Goal: Task Accomplishment & Management: Manage account settings

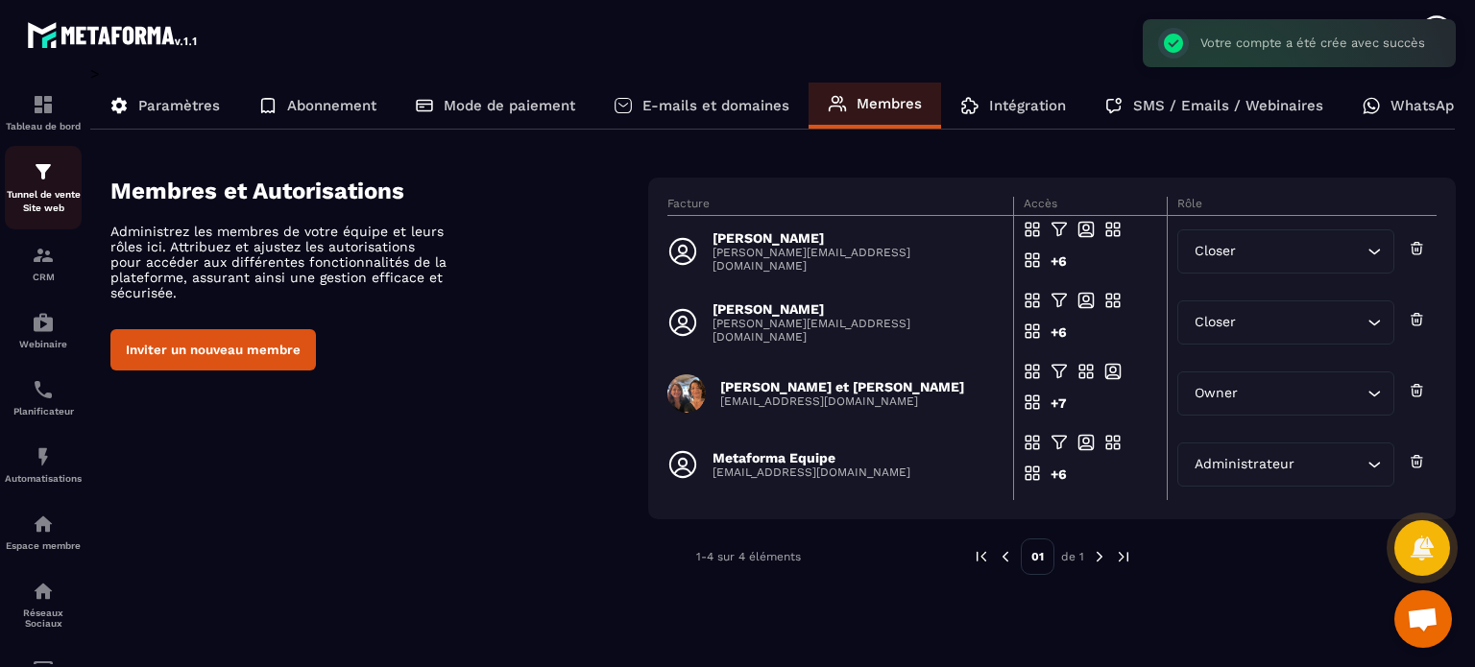
click at [71, 186] on div "Tunnel de vente Site web" at bounding box center [43, 187] width 77 height 55
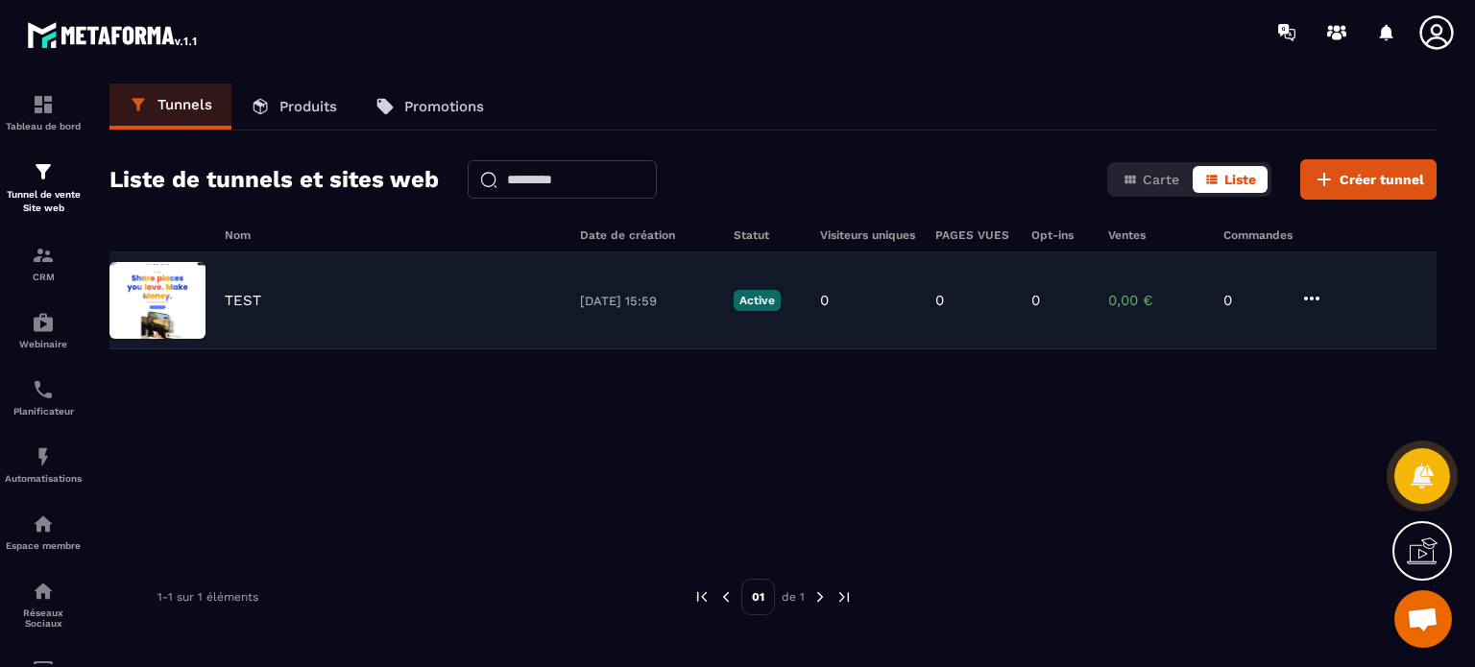
click at [238, 299] on p "TEST" at bounding box center [243, 300] width 36 height 17
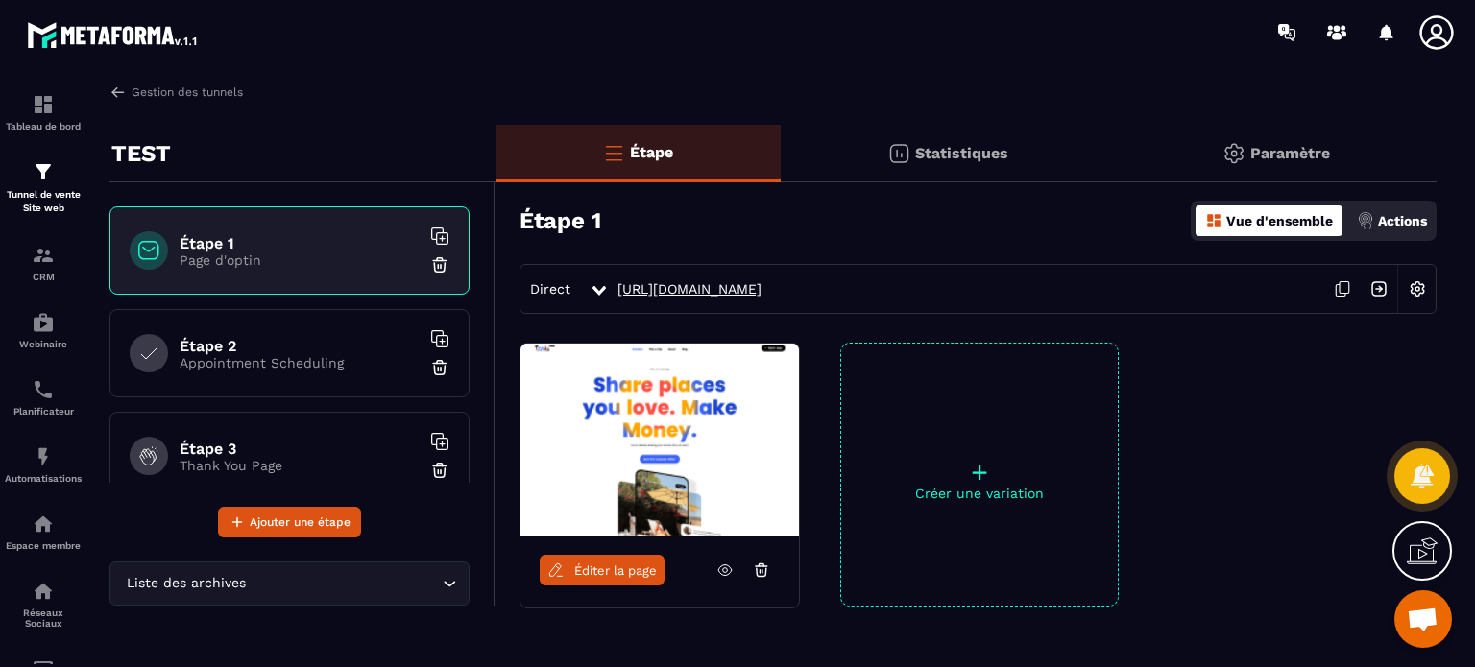
click at [733, 287] on link "[URL][DOMAIN_NAME]" at bounding box center [689, 288] width 144 height 15
click at [61, 128] on p "Tableau de bord" at bounding box center [43, 126] width 77 height 11
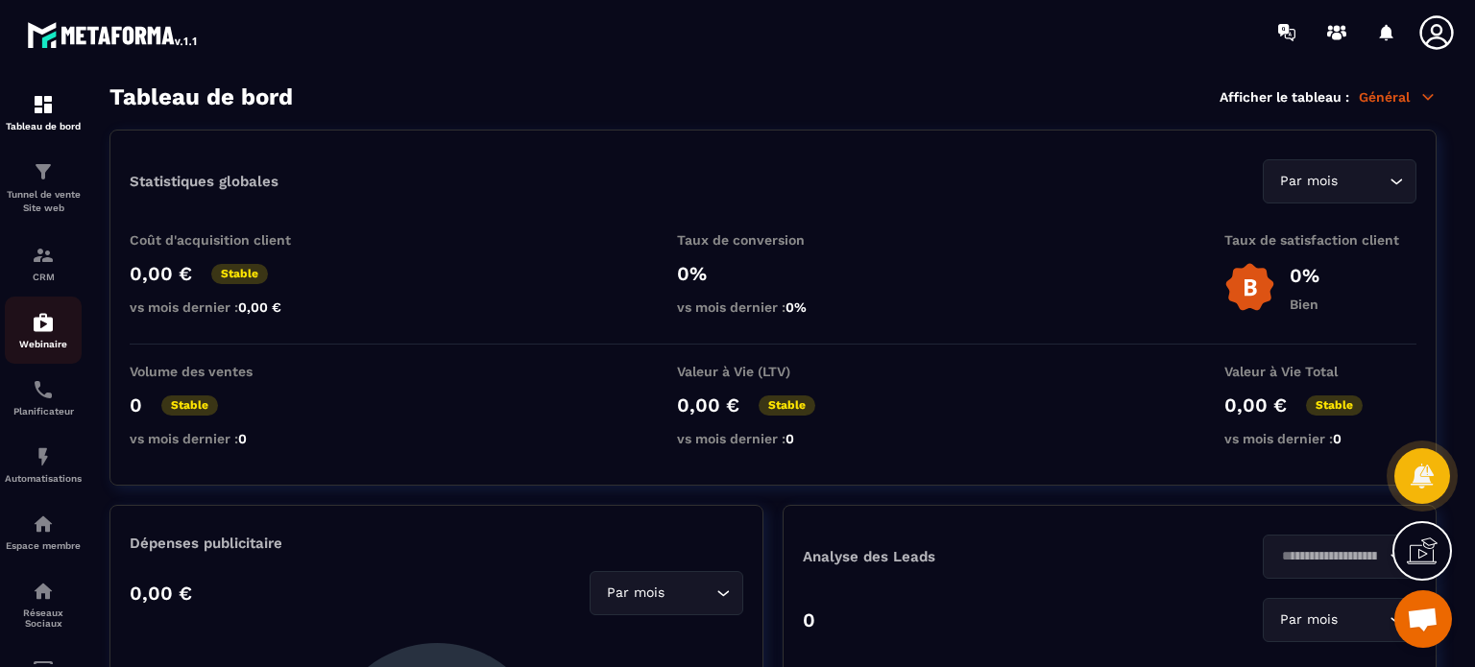
click at [56, 331] on div "Webinaire" at bounding box center [43, 330] width 77 height 38
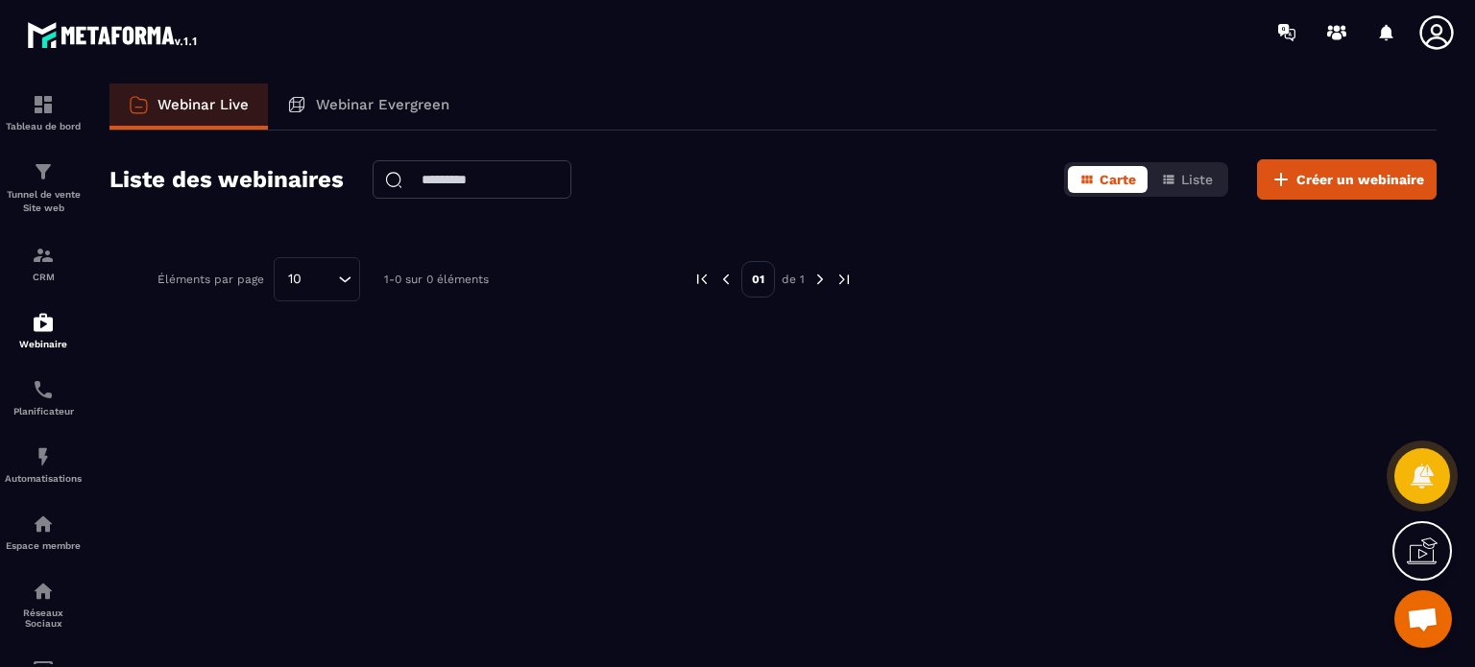
click at [1433, 32] on icon at bounding box center [1436, 32] width 34 height 34
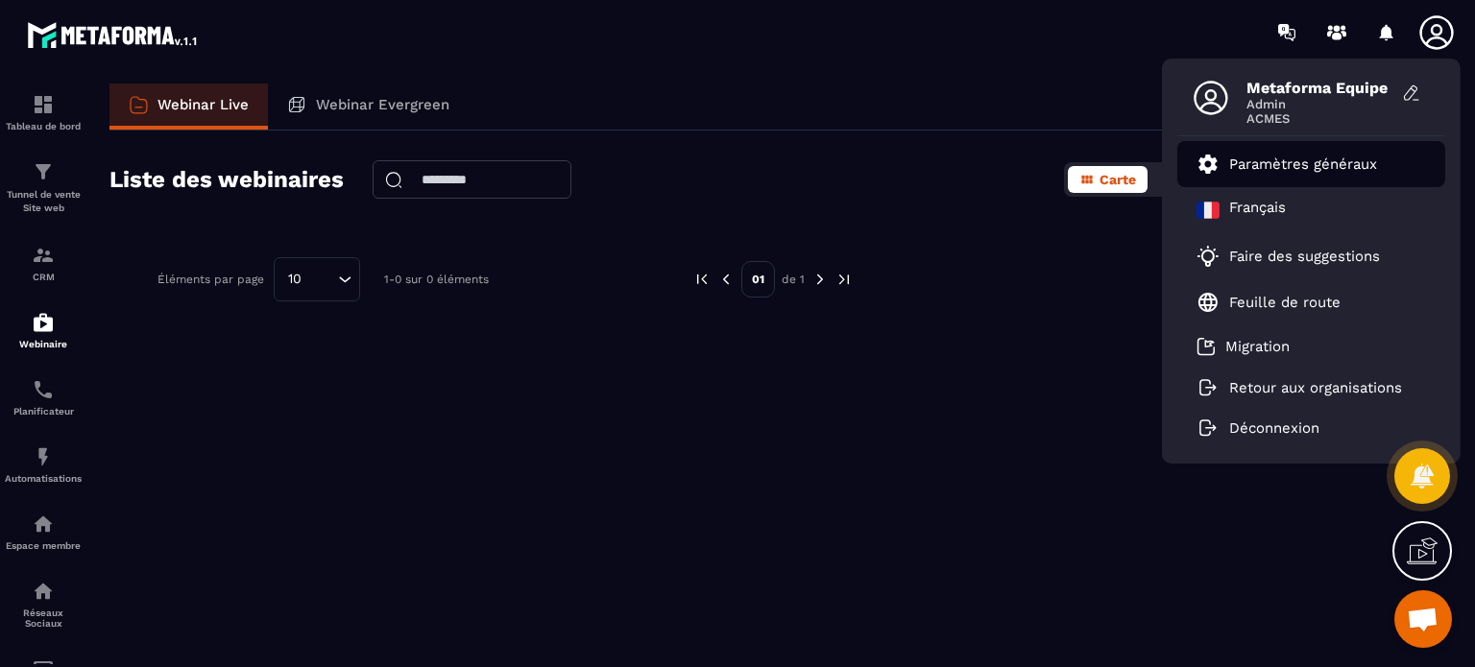
click at [1324, 173] on link "Paramètres généraux" at bounding box center [1286, 164] width 181 height 23
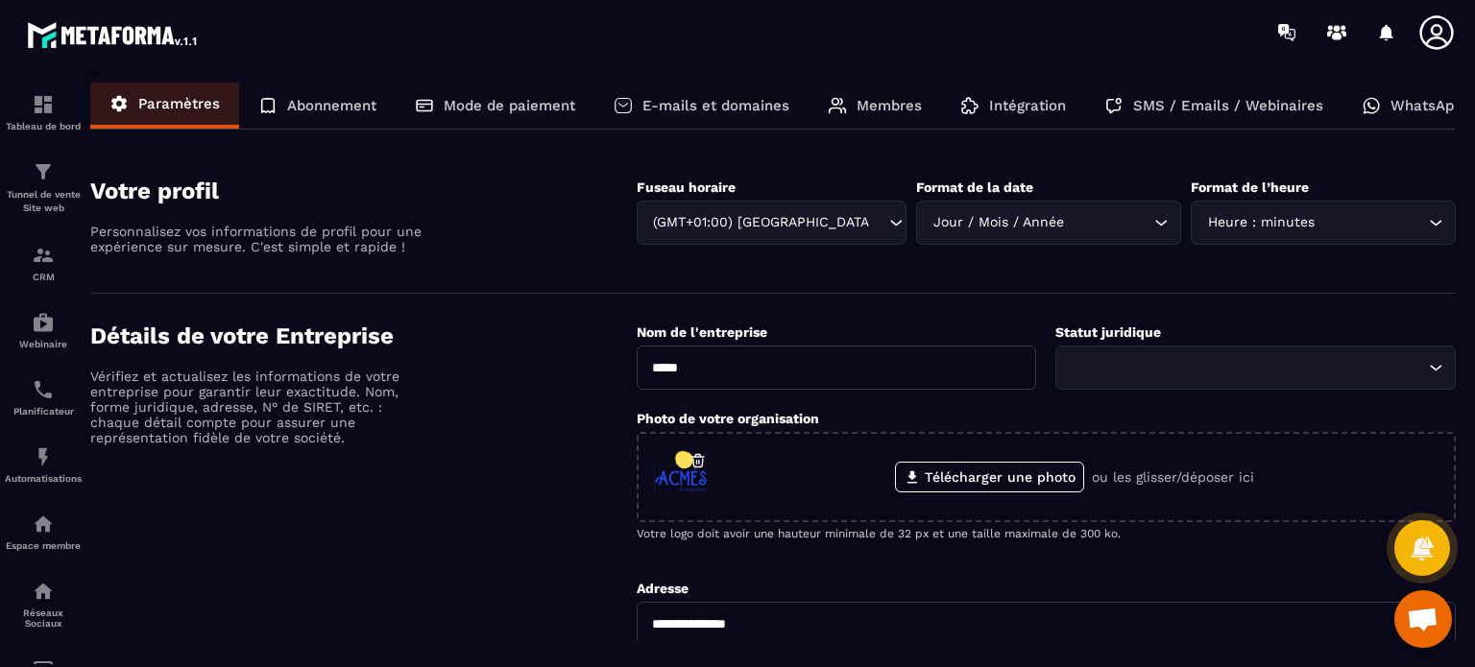
click at [1324, 173] on section "Votre profil Personnalisez vos informations de profil pour une expérience sur m…" at bounding box center [772, 221] width 1365 height 145
click at [894, 110] on p "Membres" at bounding box center [888, 105] width 65 height 17
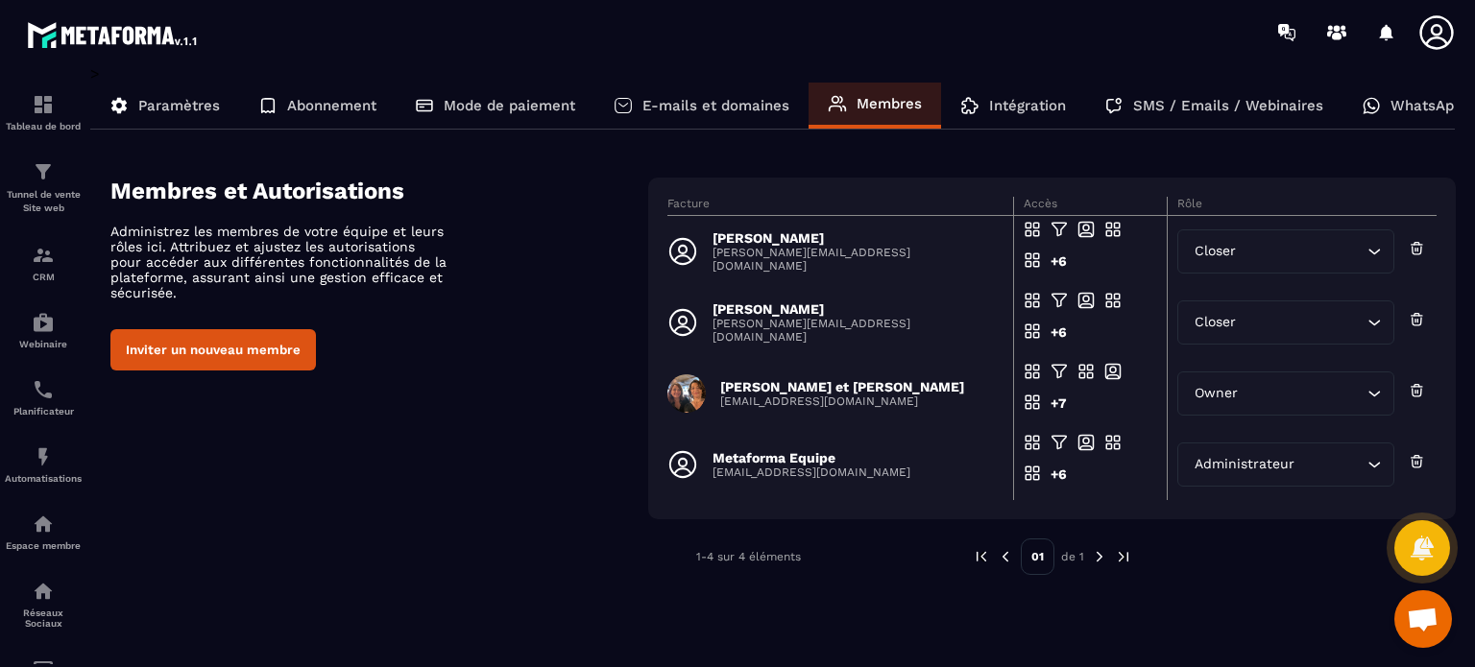
click at [1418, 41] on icon at bounding box center [1436, 32] width 38 height 38
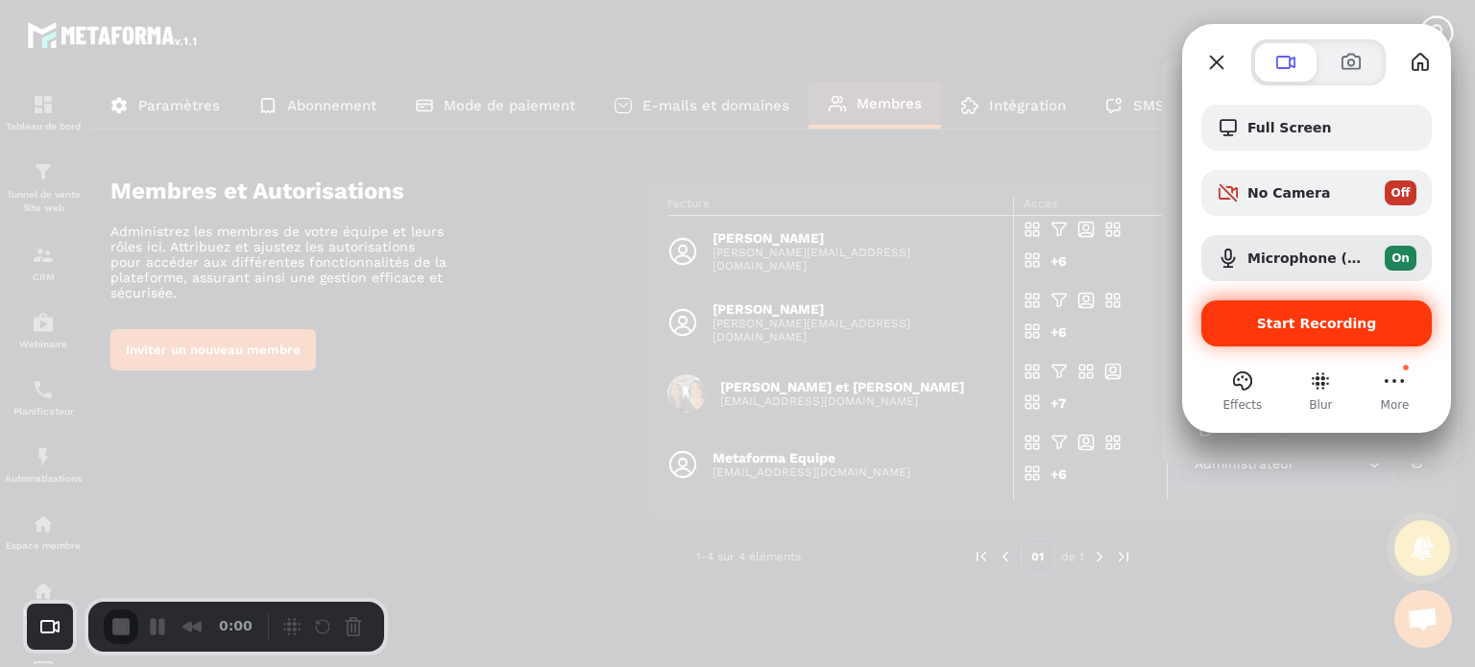
click at [1293, 325] on span "Start Recording" at bounding box center [1317, 323] width 120 height 15
click at [50, 622] on button "Choose camera" at bounding box center [50, 627] width 36 height 36
click at [142, 583] on span "Avatar" at bounding box center [144, 574] width 50 height 18
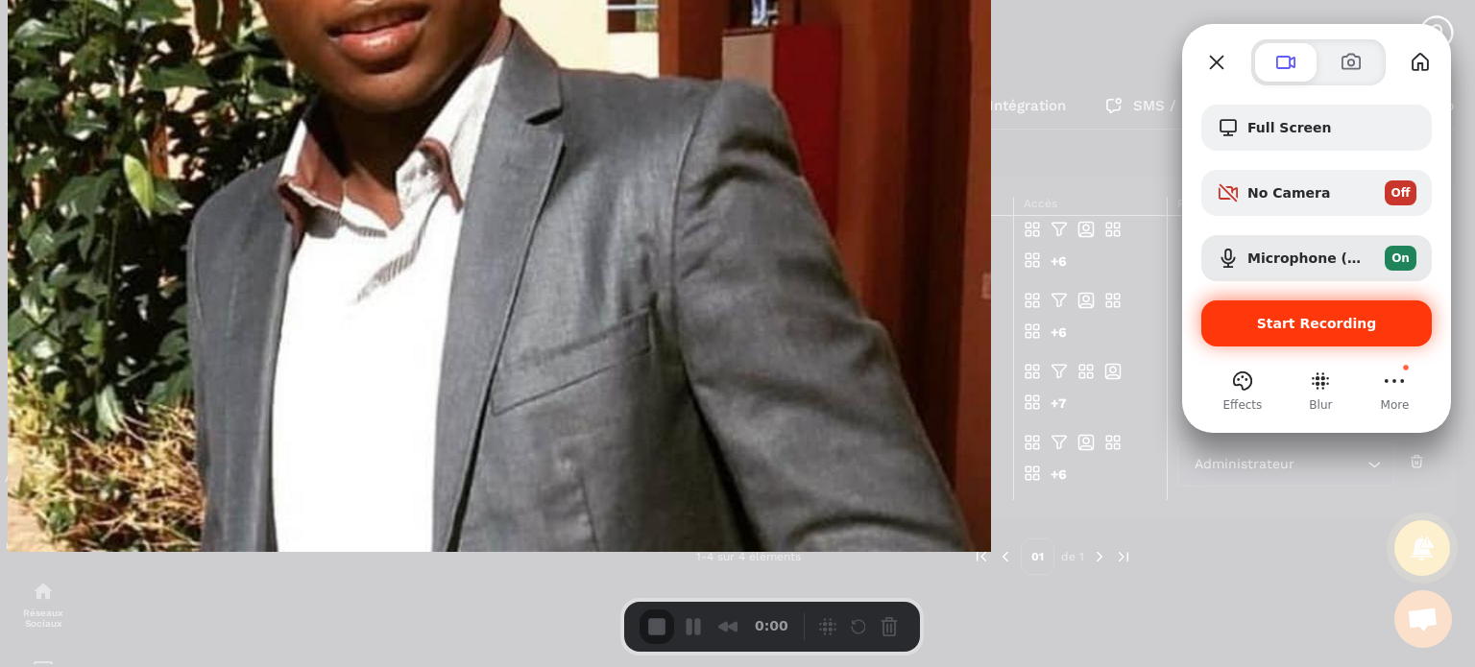
click at [1331, 325] on span "Start Recording" at bounding box center [1317, 323] width 120 height 15
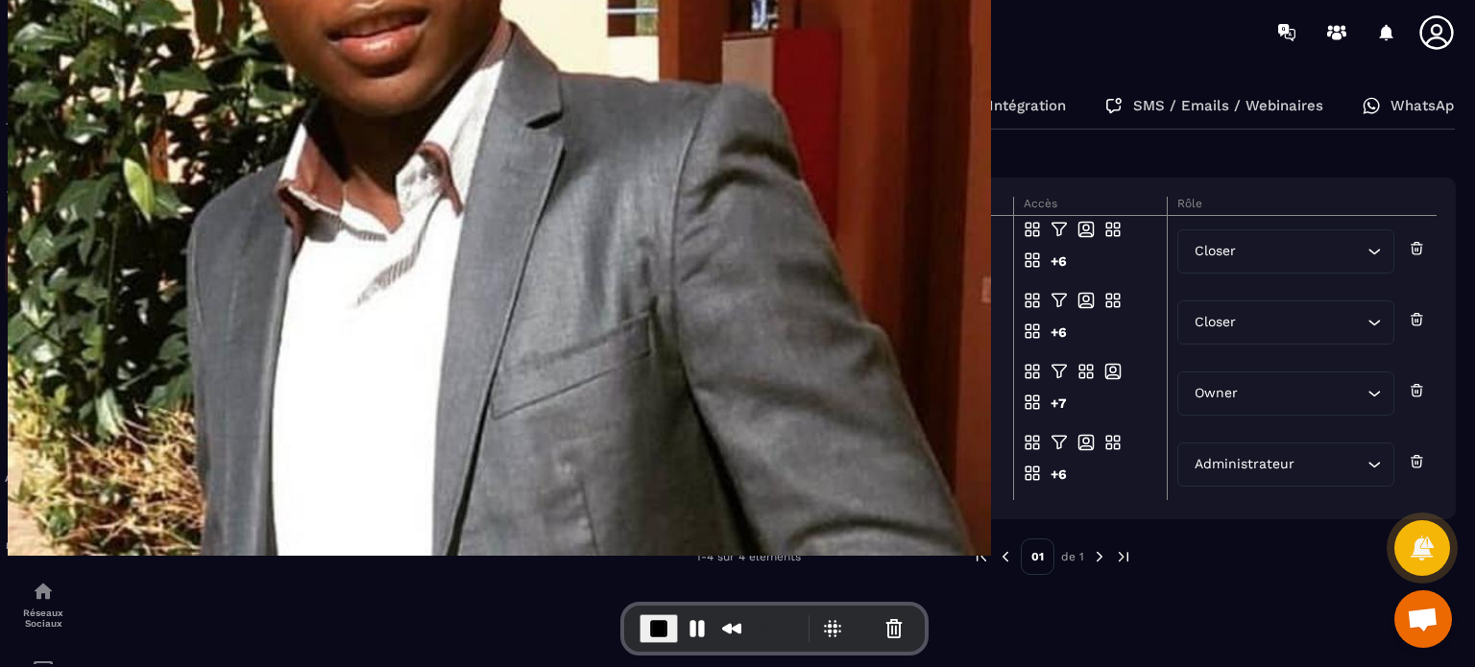
click at [50, 261] on img at bounding box center [43, 255] width 23 height 23
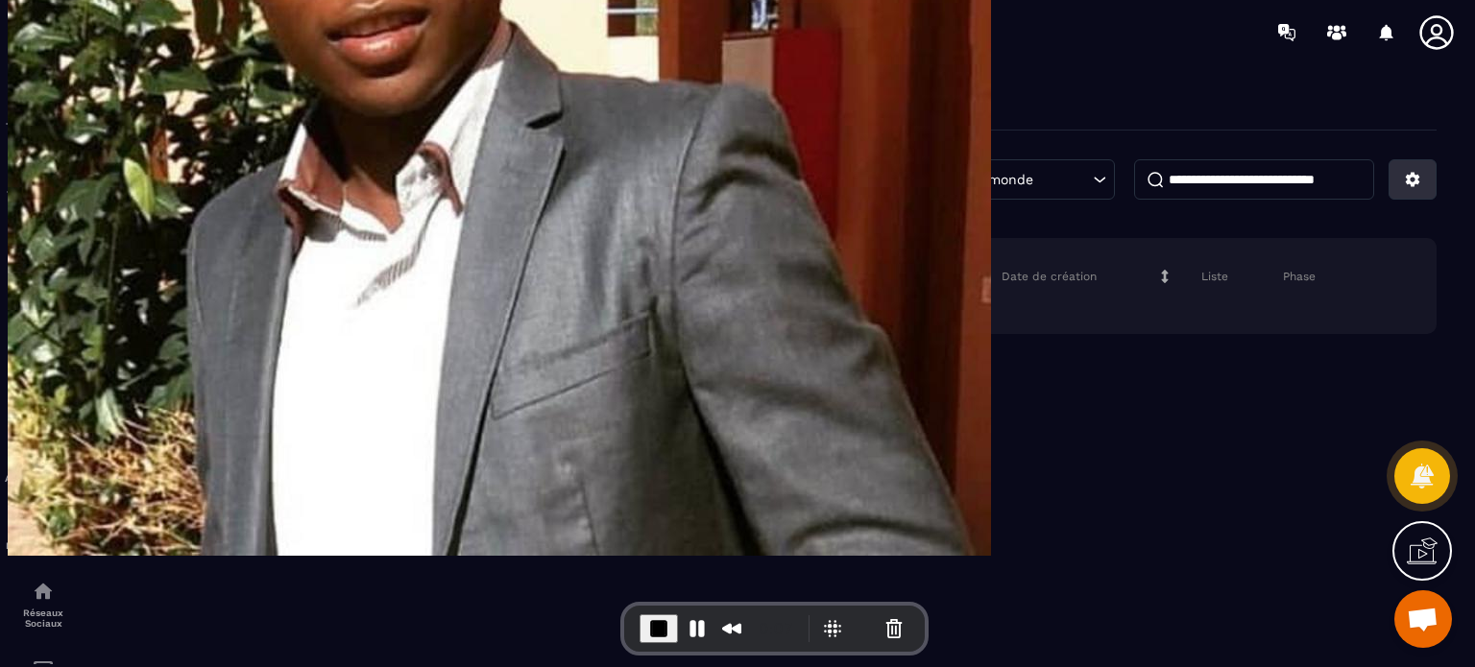
click at [1406, 181] on icon at bounding box center [1413, 180] width 14 height 14
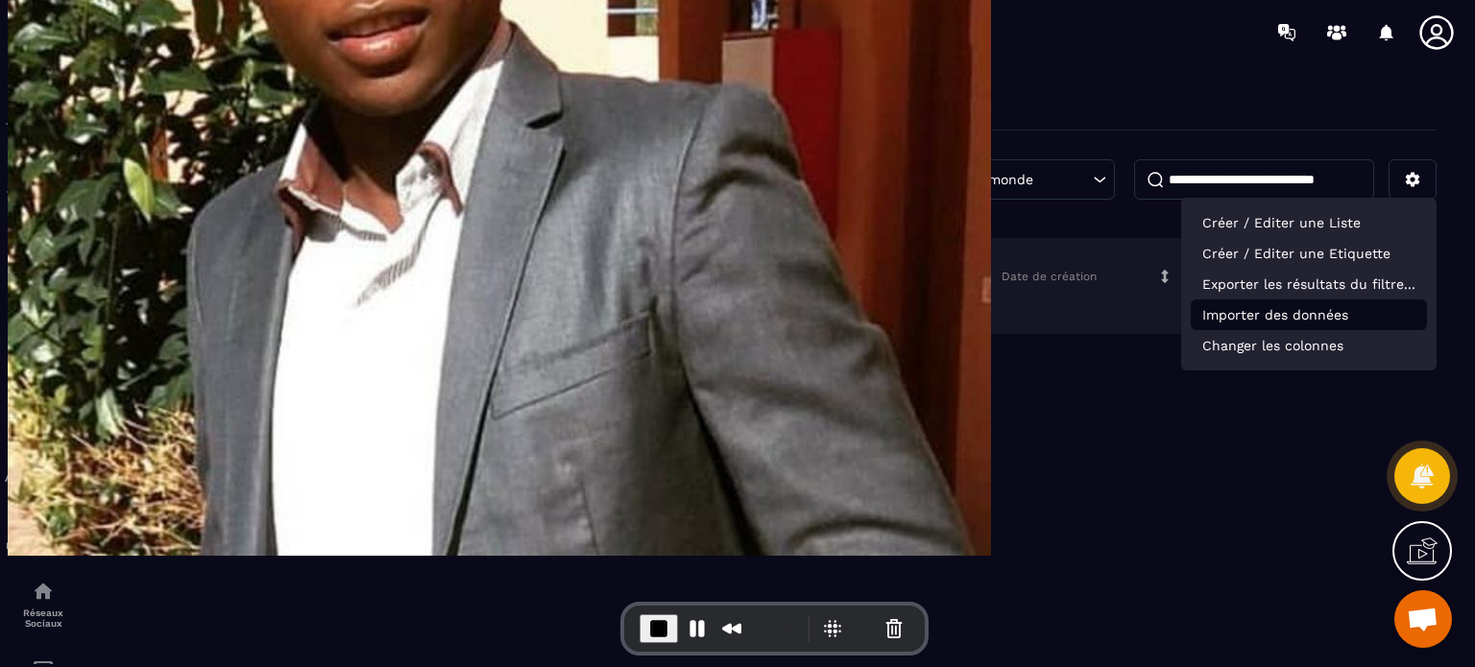
click at [1279, 308] on p "Importer des données" at bounding box center [1309, 315] width 236 height 31
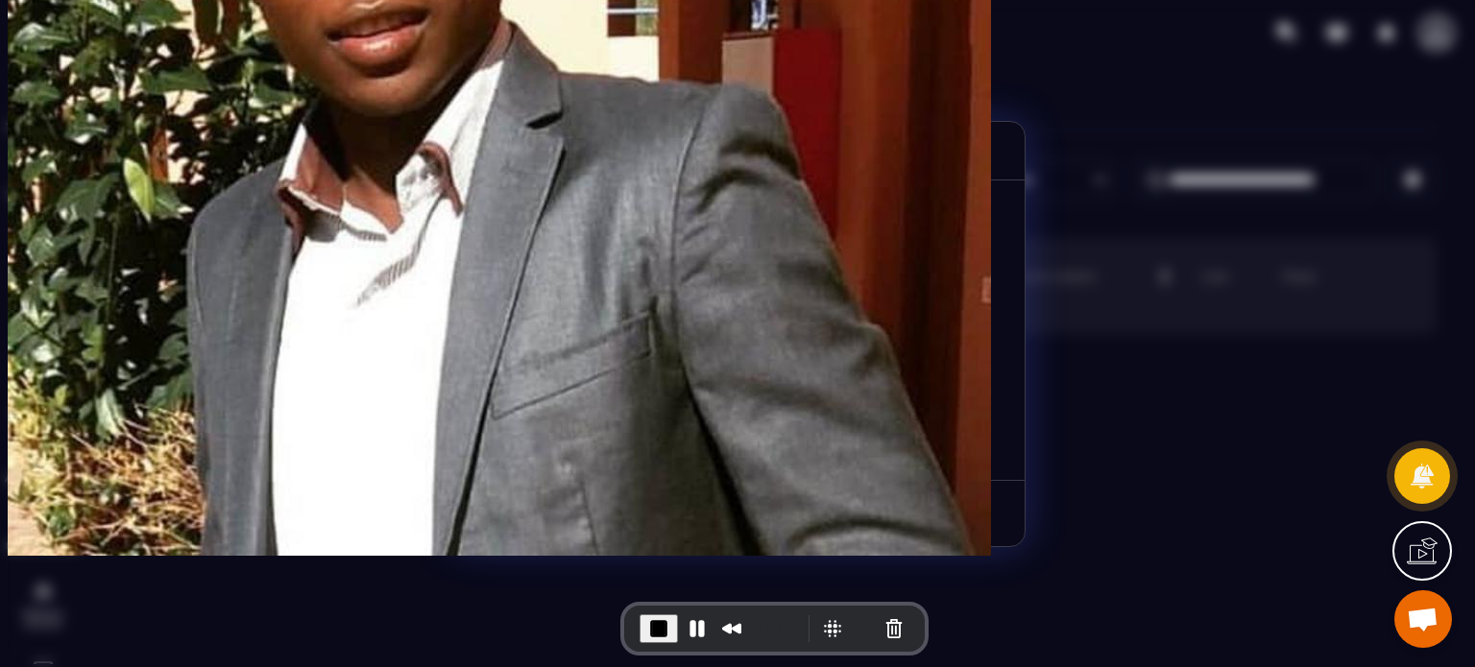
click at [771, 352] on div "Glissez-déposez les fichiers ou Parcourir Choisissez un fichier CSV" at bounding box center [737, 363] width 497 height 157
click at [747, 330] on img "Modal window" at bounding box center [737, 336] width 67 height 58
click at [866, 377] on span "Parcourir" at bounding box center [857, 382] width 72 height 18
click at [0, 0] on input "Glissez-déposez les fichiers ou Parcourir" at bounding box center [0, 0] width 0 height 0
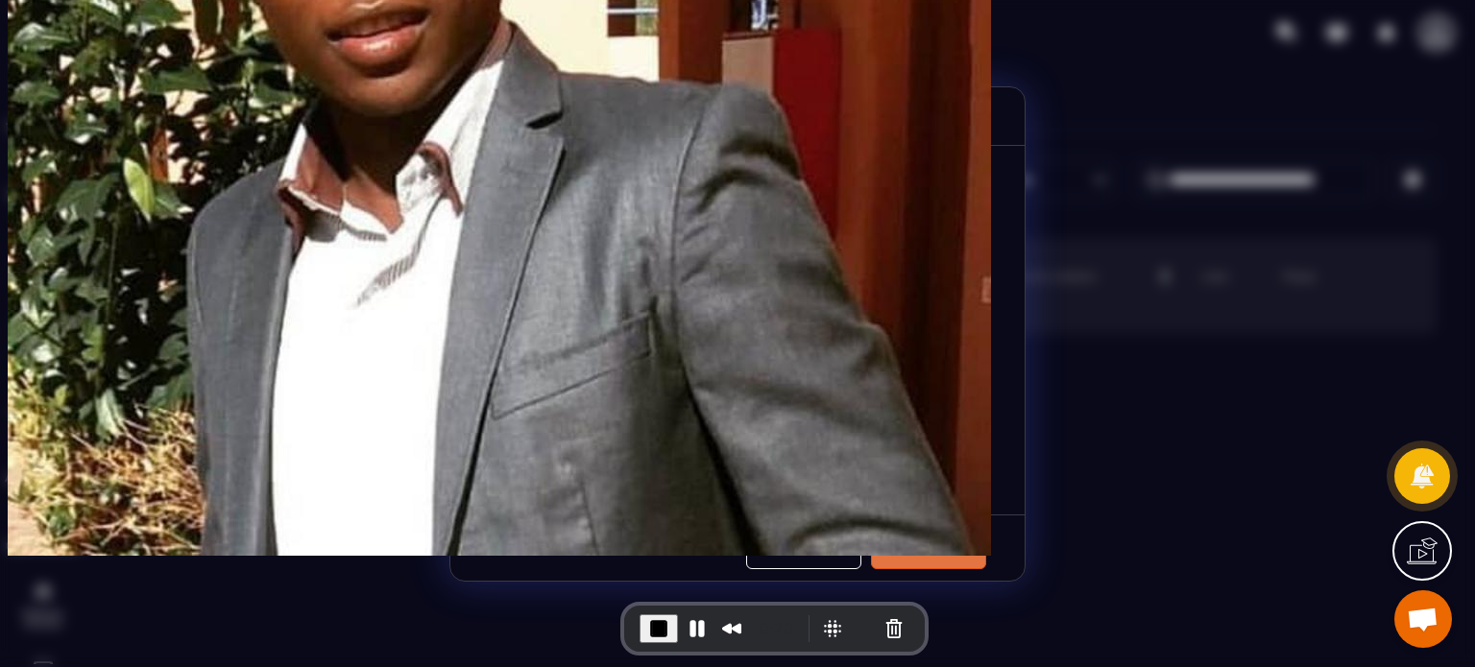
click at [933, 536] on button "Suivant" at bounding box center [928, 548] width 115 height 42
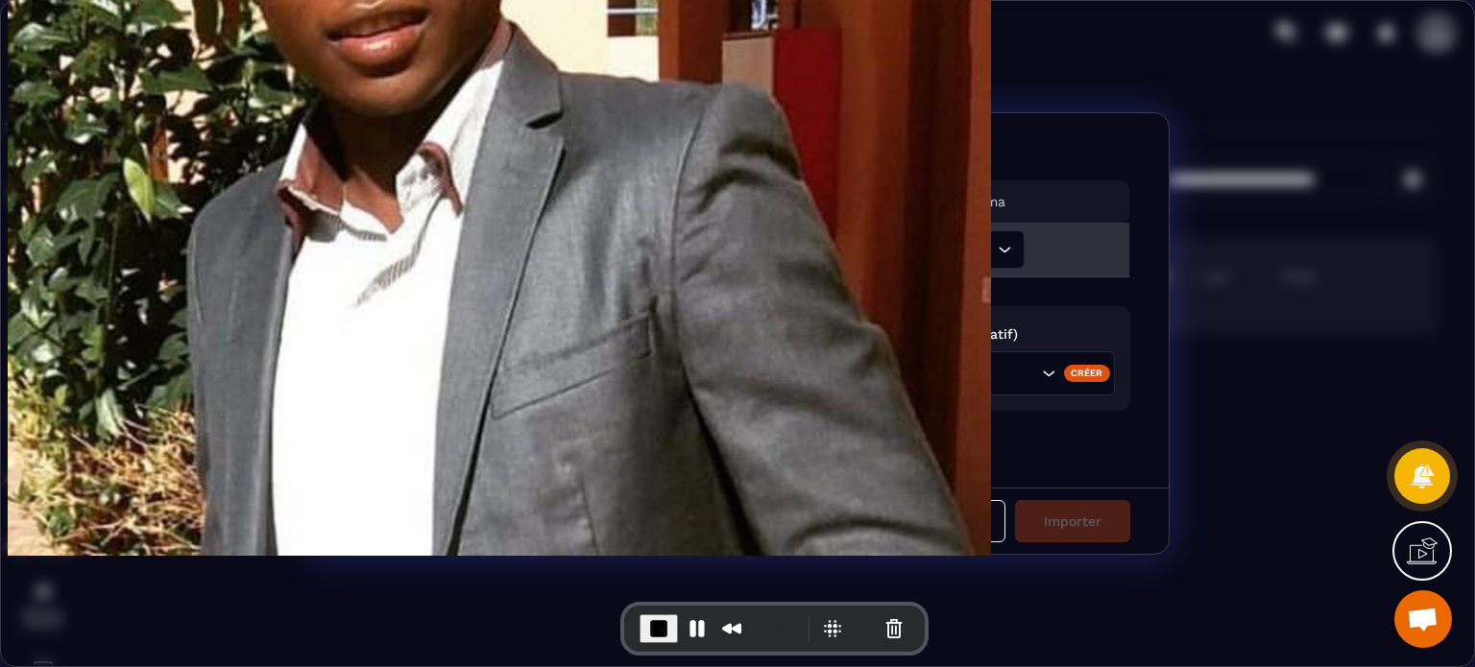
click at [887, 259] on input "Search for option" at bounding box center [888, 249] width 210 height 21
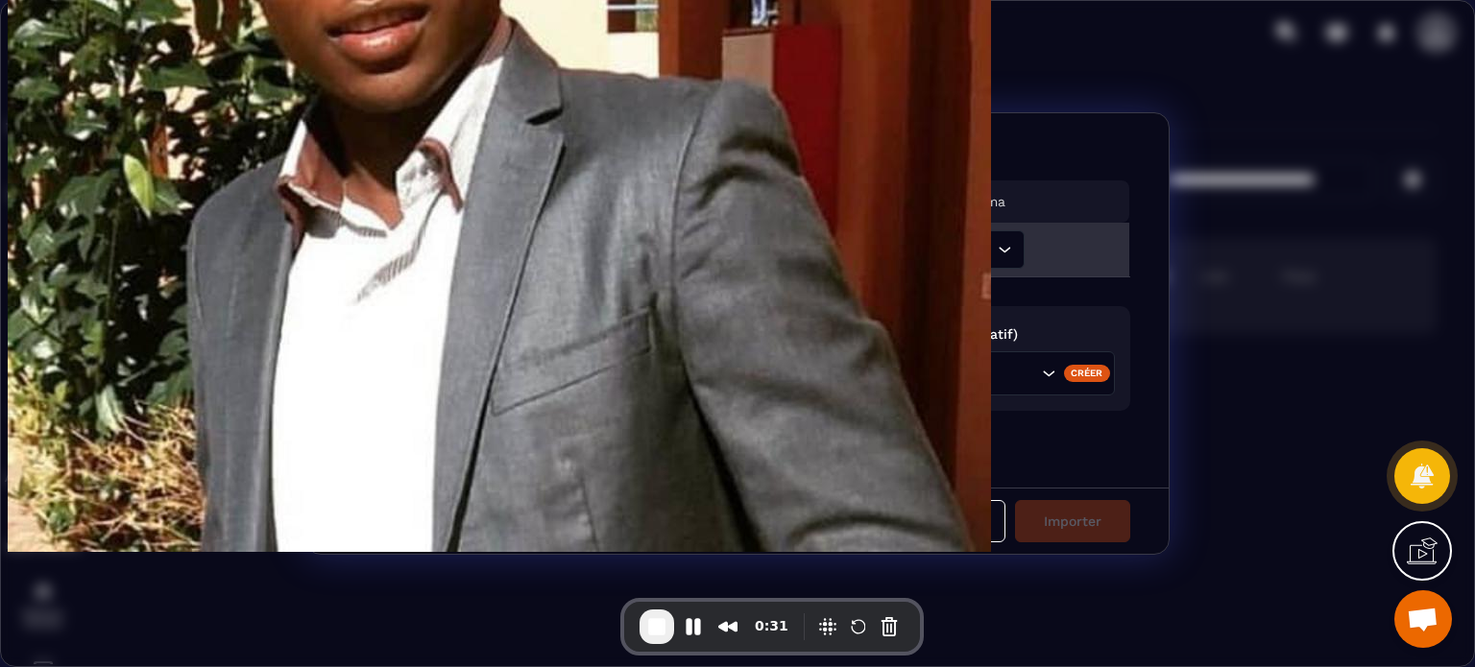
click at [618, 275] on td "email" at bounding box center [550, 250] width 411 height 55
click at [845, 256] on input "Search for option" at bounding box center [888, 249] width 210 height 21
click at [816, 401] on p "email" at bounding box center [897, 402] width 214 height 19
click at [657, 356] on div "Loading..." at bounding box center [536, 373] width 352 height 44
click at [857, 372] on input "Search for option" at bounding box center [939, 373] width 195 height 21
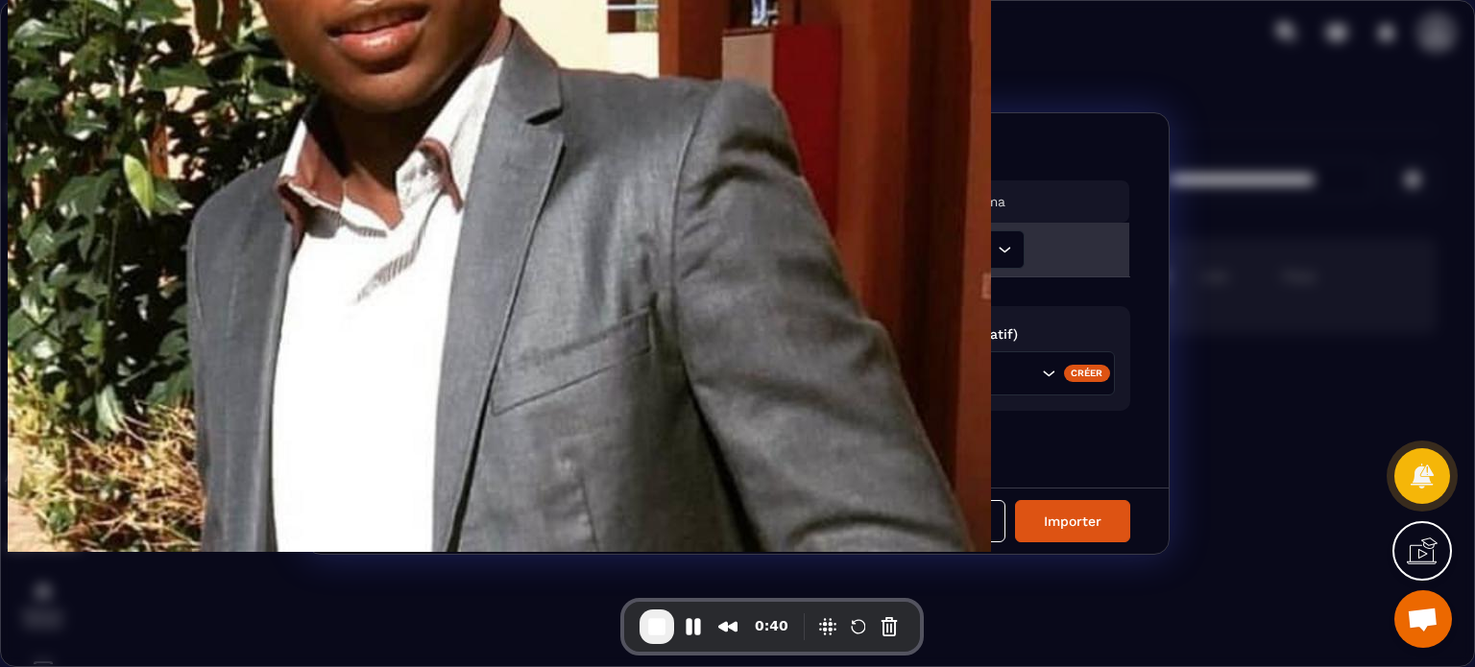
click at [727, 439] on div "Intitulé des colonnes du fichier importé Noms des champs dans Metaforma email e…" at bounding box center [737, 300] width 862 height 374
click at [979, 521] on button "Annuler" at bounding box center [947, 521] width 115 height 42
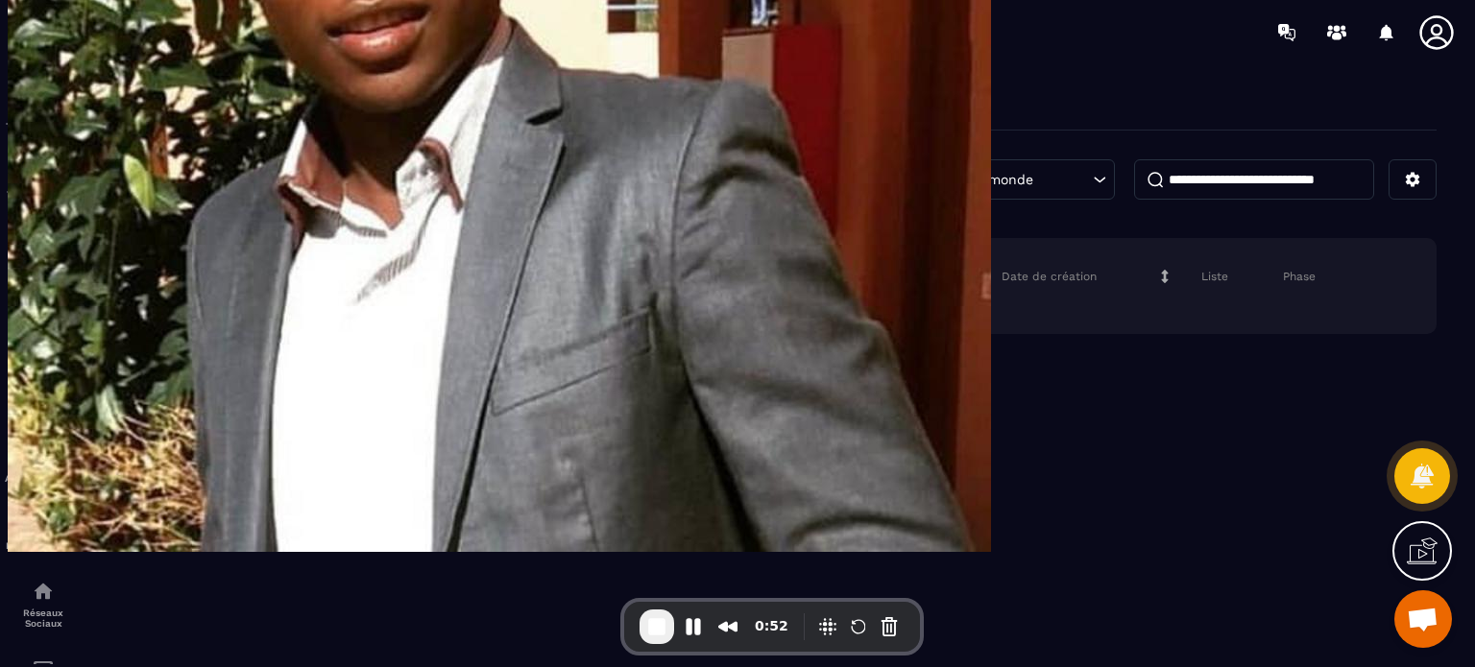
click at [1448, 35] on icon at bounding box center [1436, 32] width 38 height 38
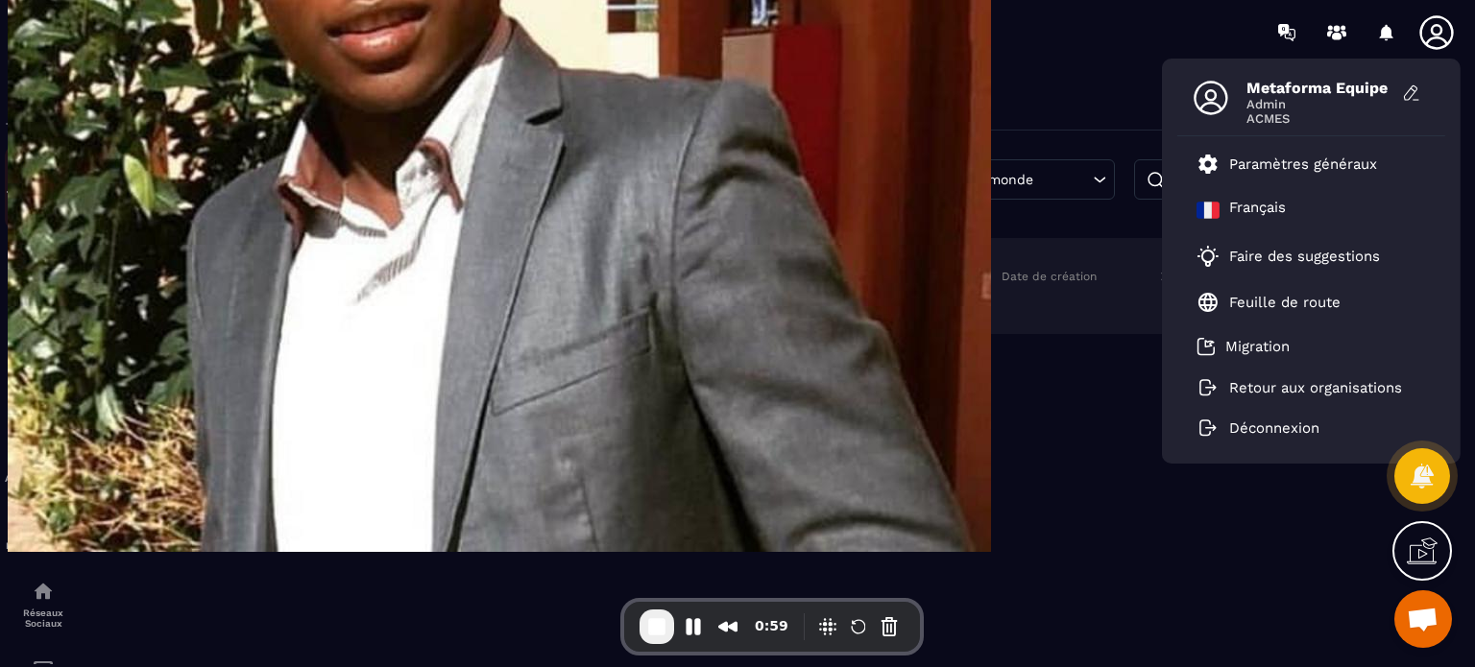
click at [26, 200] on p "Tunnel de vente Site web" at bounding box center [43, 201] width 77 height 27
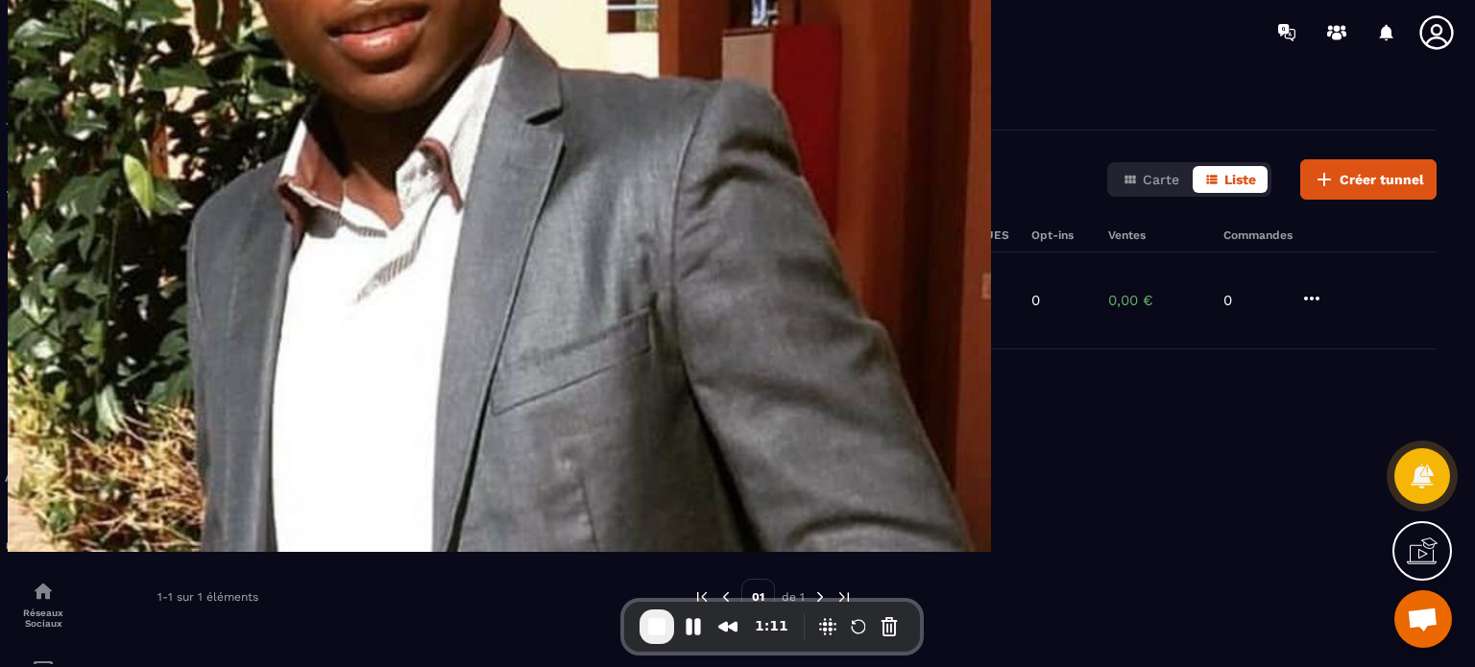
click at [1428, 39] on icon at bounding box center [1436, 32] width 34 height 34
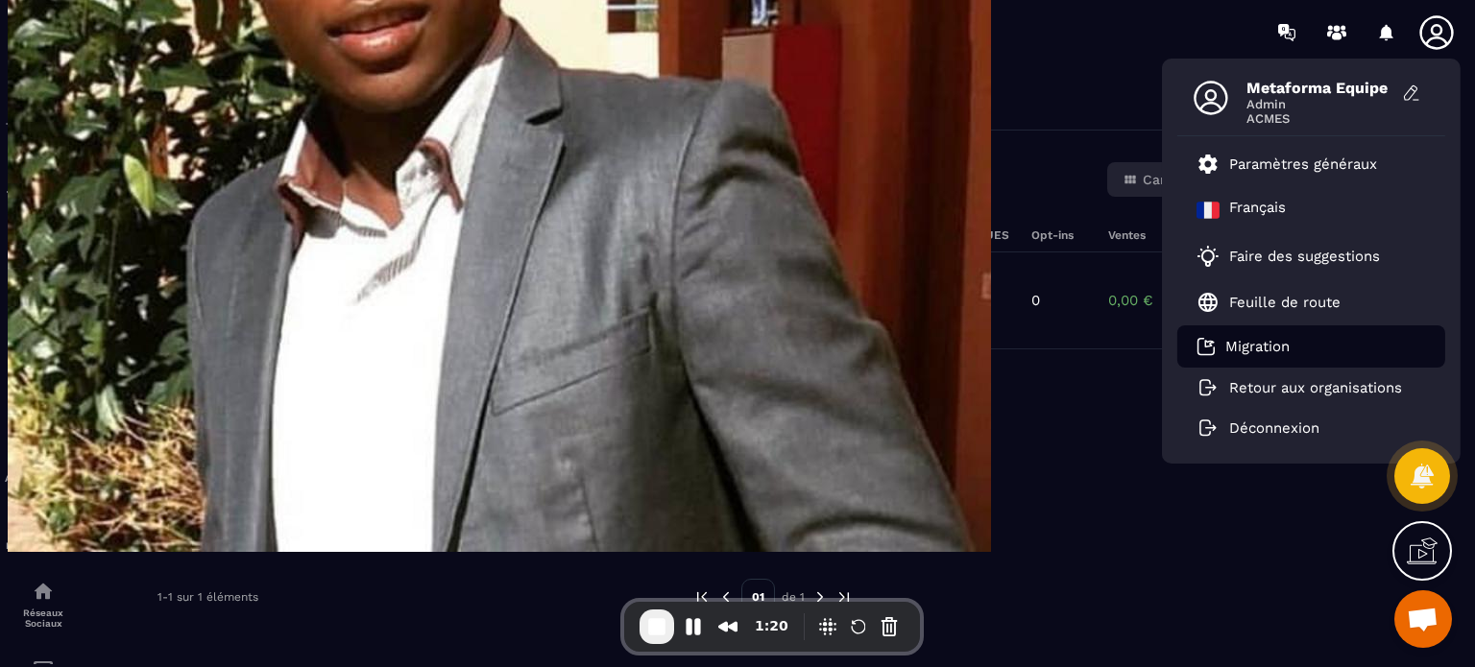
click at [1295, 334] on li "Migration" at bounding box center [1311, 346] width 268 height 42
click at [1267, 361] on li "Migration" at bounding box center [1311, 346] width 268 height 42
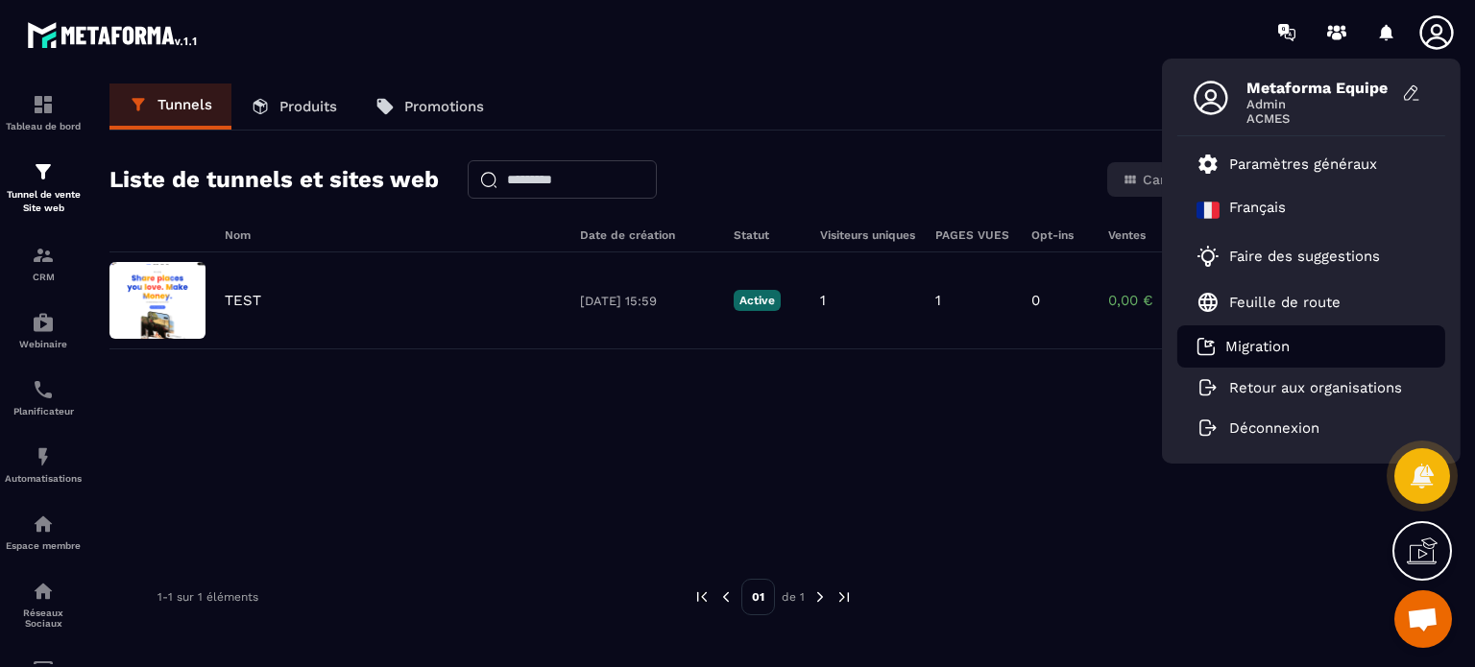
click at [1281, 352] on p "Migration" at bounding box center [1257, 346] width 64 height 17
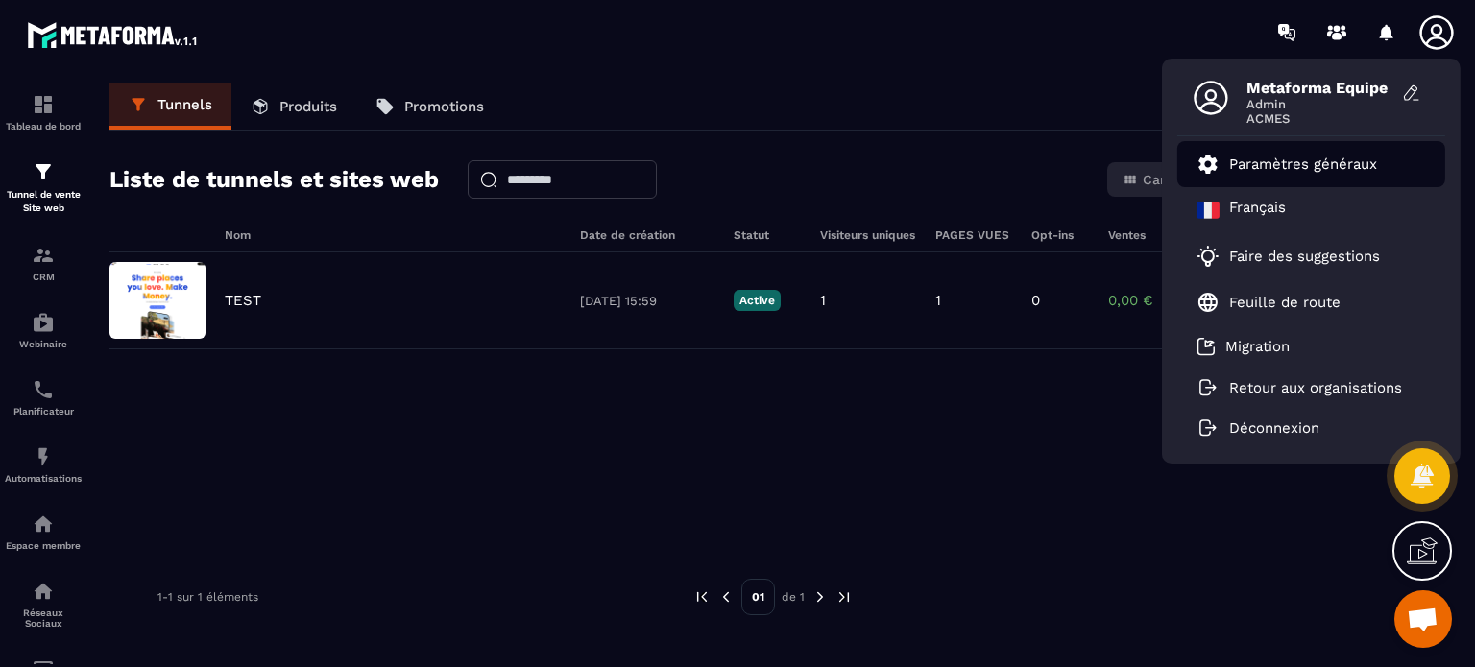
click at [1274, 168] on p "Paramètres généraux" at bounding box center [1303, 164] width 148 height 17
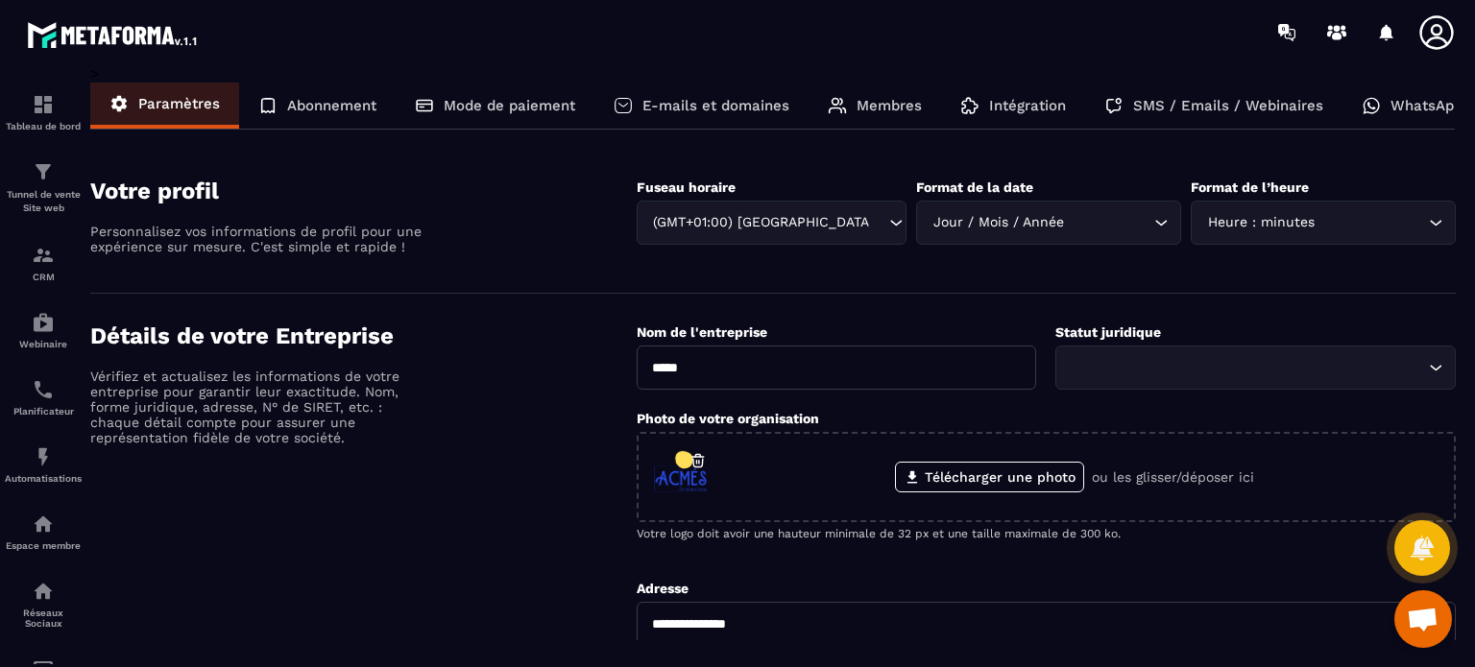
click at [783, 115] on div "E-mails et domaines" at bounding box center [701, 106] width 214 height 46
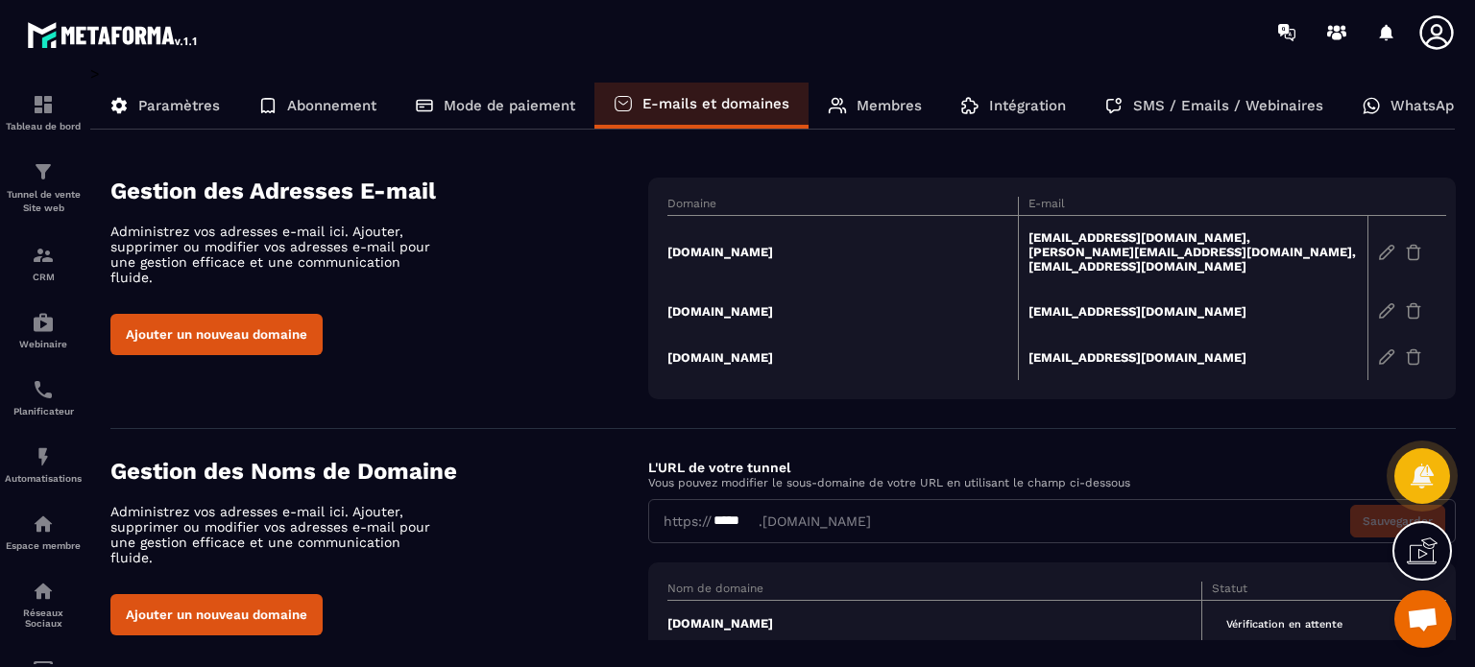
click at [879, 108] on p "Membres" at bounding box center [888, 105] width 65 height 17
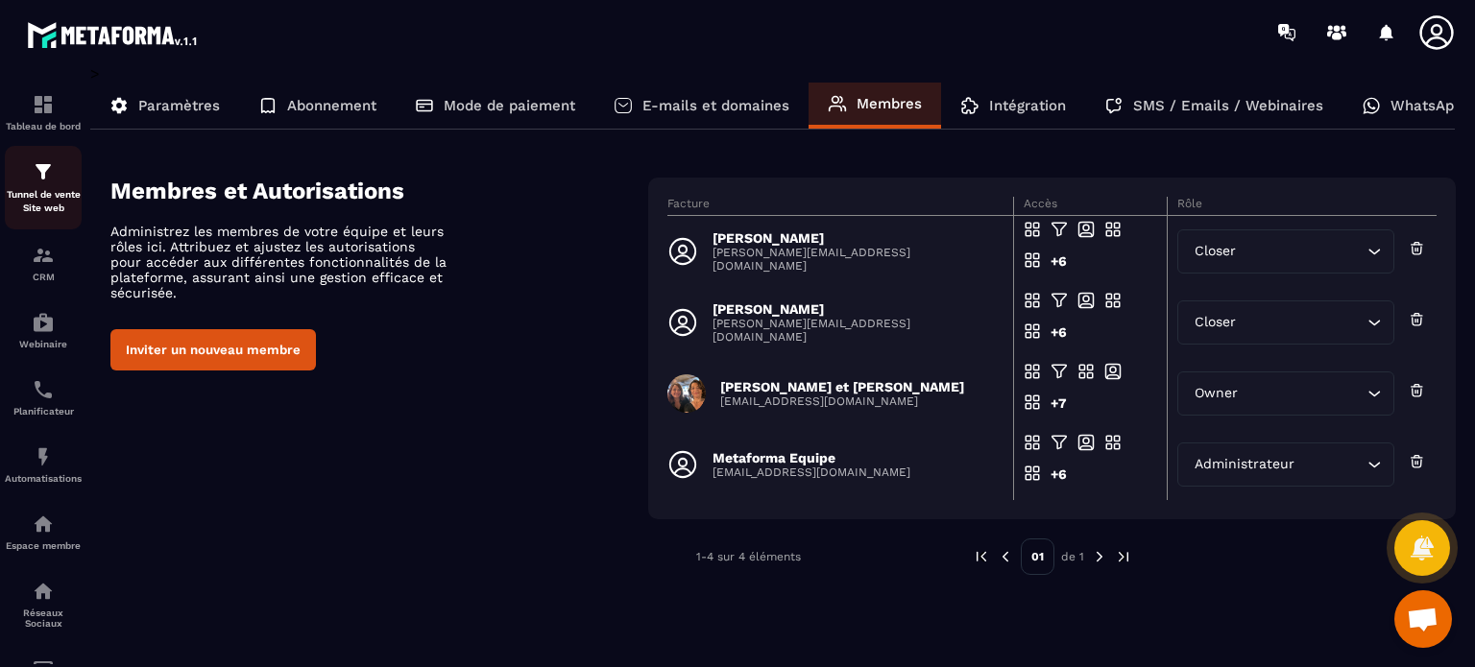
click at [40, 181] on img at bounding box center [43, 171] width 23 height 23
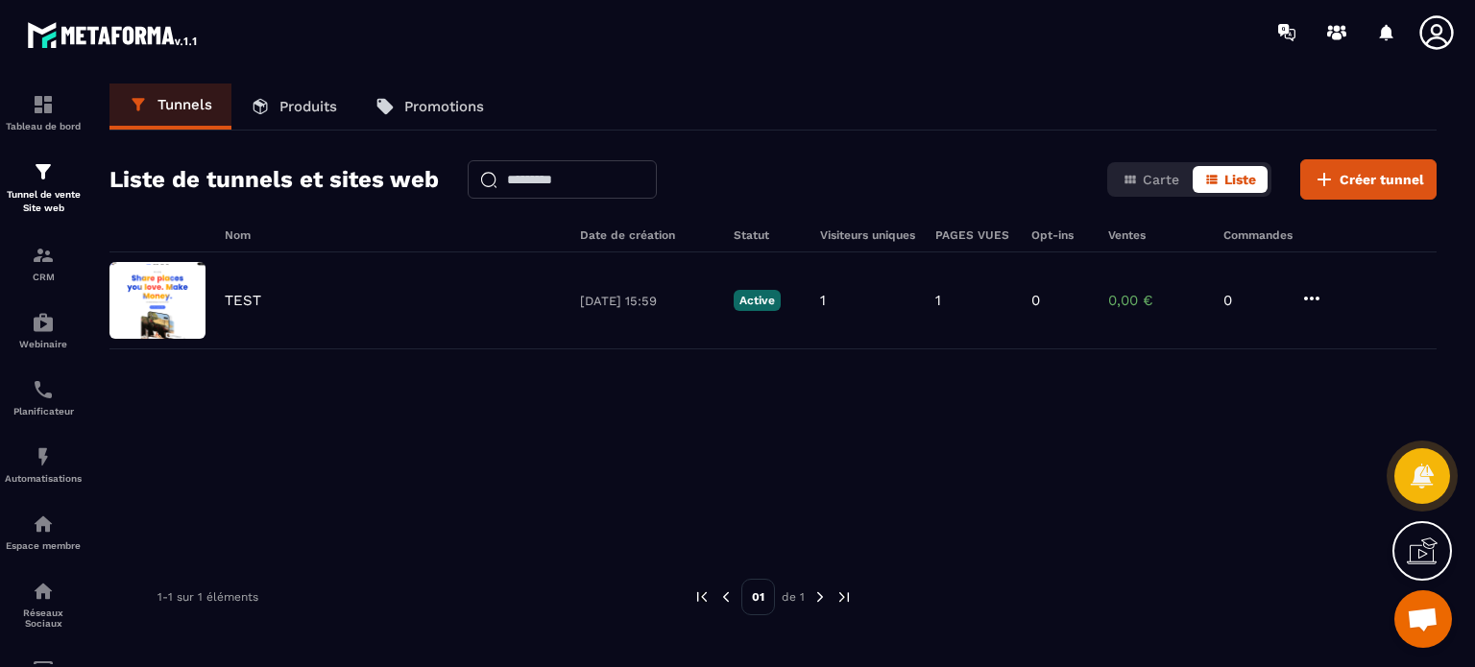
click at [1434, 35] on icon at bounding box center [1436, 32] width 34 height 34
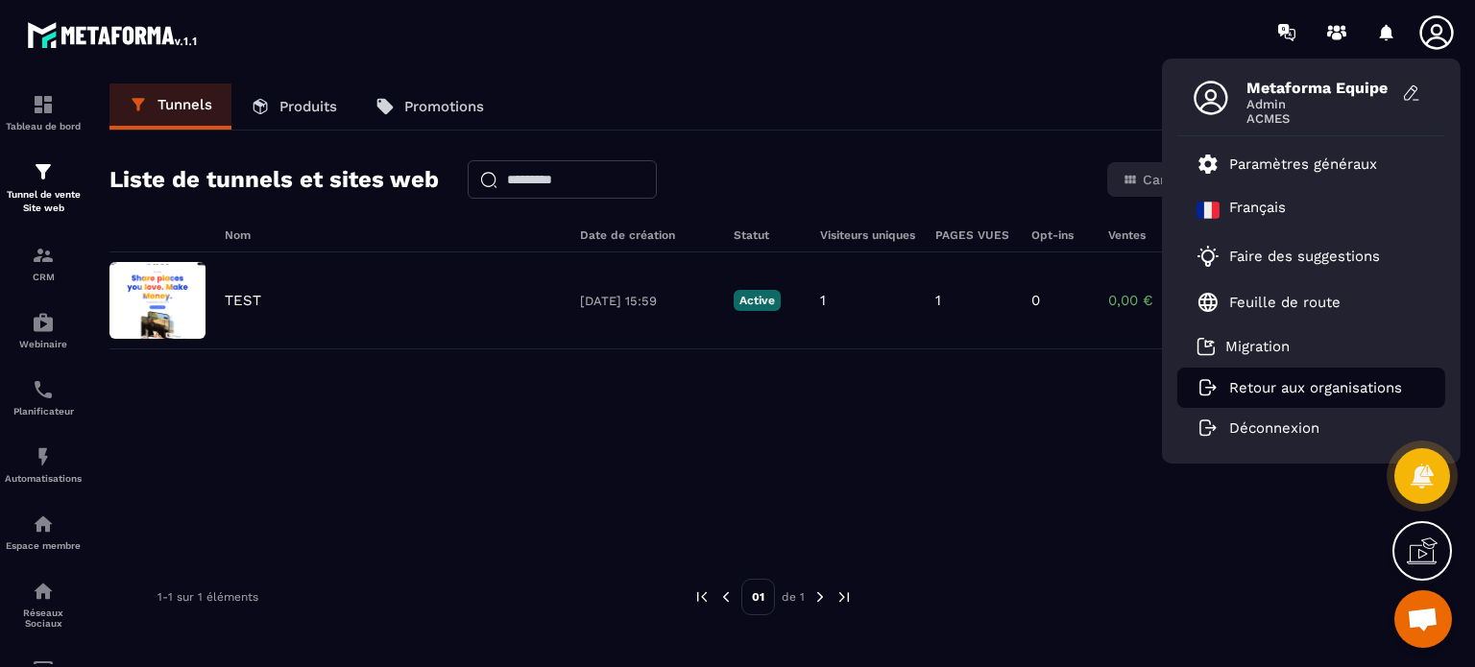
click at [1278, 379] on p "Retour aux organisations" at bounding box center [1315, 387] width 173 height 17
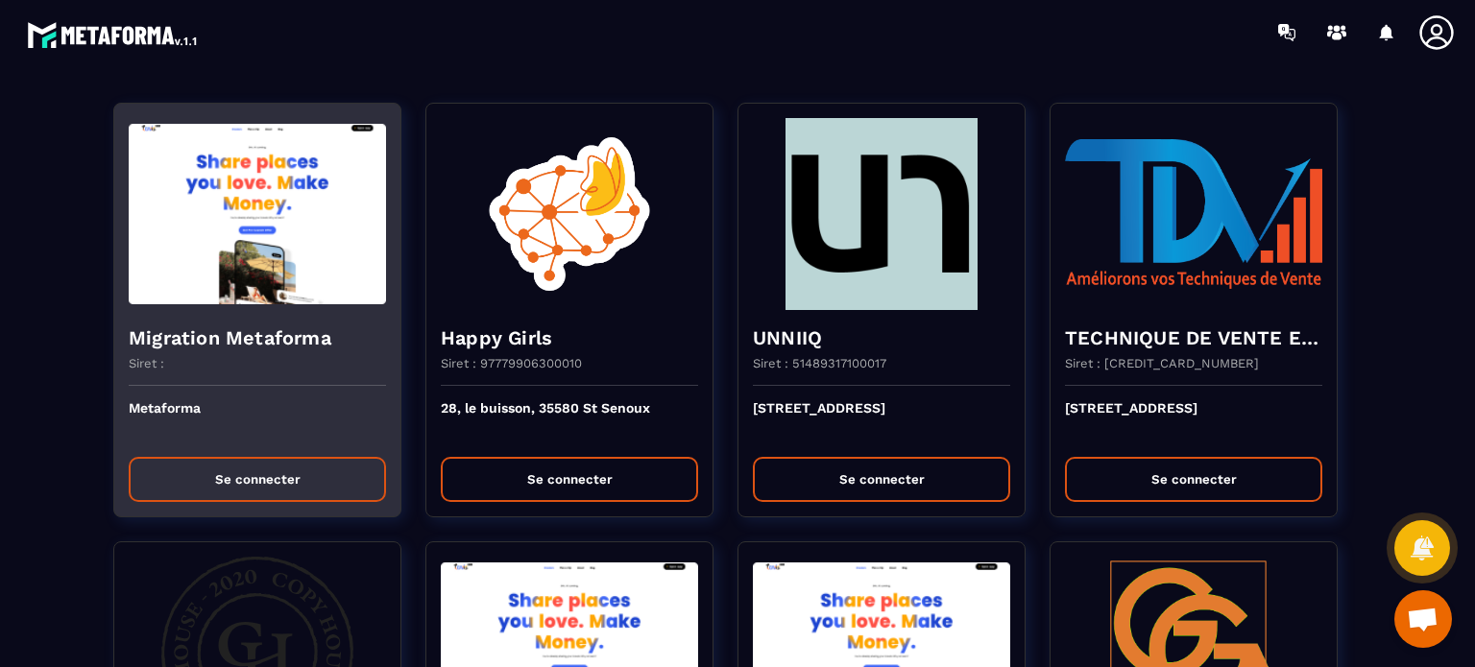
click at [281, 468] on button "Se connecter" at bounding box center [257, 479] width 257 height 45
